Goal: Task Accomplishment & Management: Manage account settings

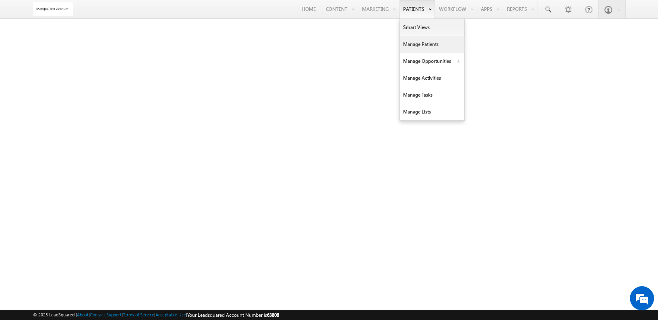
click at [420, 36] on link "Manage Patients" at bounding box center [432, 44] width 64 height 17
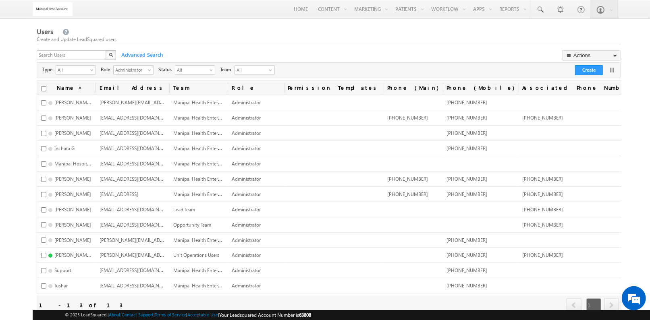
drag, startPoint x: 83, startPoint y: 48, endPoint x: 81, endPoint y: 52, distance: 4.3
click at [83, 48] on div "Users Create and Update LeadSquared users X Advanced Search Actions Import User…" at bounding box center [329, 179] width 585 height 304
click at [81, 52] on input "text" at bounding box center [72, 55] width 70 height 10
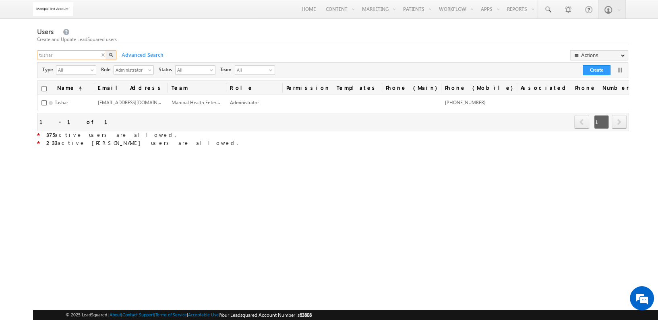
click at [87, 54] on input "tushar" at bounding box center [72, 55] width 70 height 10
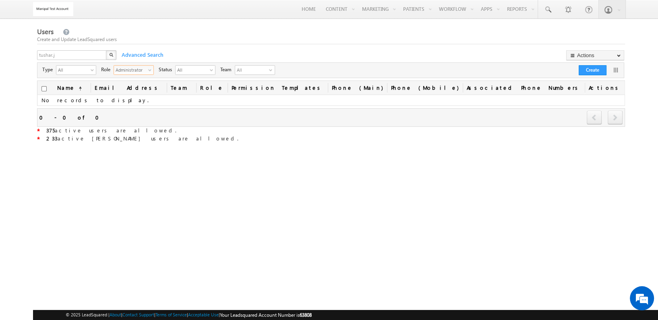
click at [135, 68] on span "Administrator" at bounding box center [130, 70] width 33 height 8
click at [137, 78] on li "All" at bounding box center [133, 80] width 39 height 8
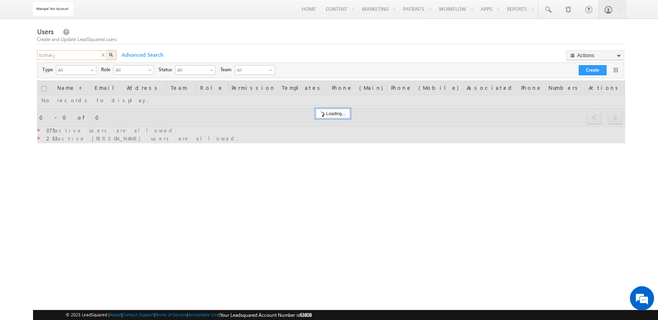
click at [82, 56] on input "tushar.j" at bounding box center [72, 55] width 70 height 10
type input "tushar"
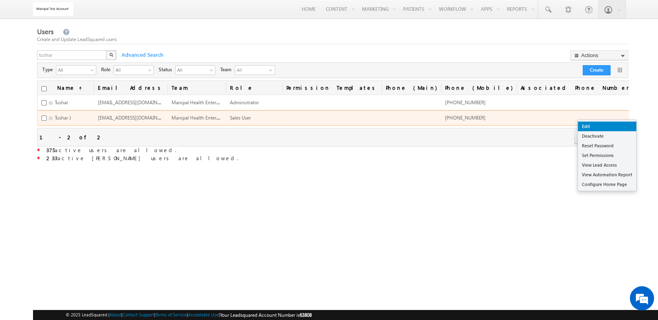
click at [615, 126] on link "Edit" at bounding box center [607, 127] width 58 height 10
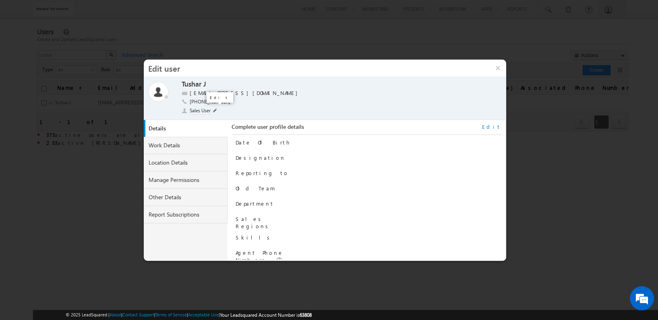
click at [214, 110] on span at bounding box center [215, 111] width 4 height 4
click at [212, 119] on li "Administrator" at bounding box center [201, 121] width 39 height 10
click at [232, 110] on span at bounding box center [234, 111] width 8 height 6
click at [497, 65] on button "×" at bounding box center [497, 68] width 17 height 17
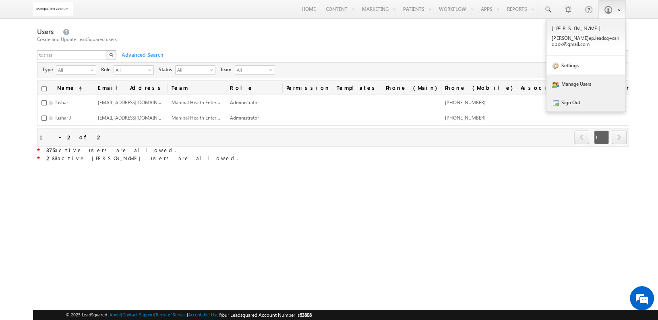
click at [577, 100] on link "Sign Out" at bounding box center [586, 102] width 79 height 19
